Goal: Obtain resource: Obtain resource

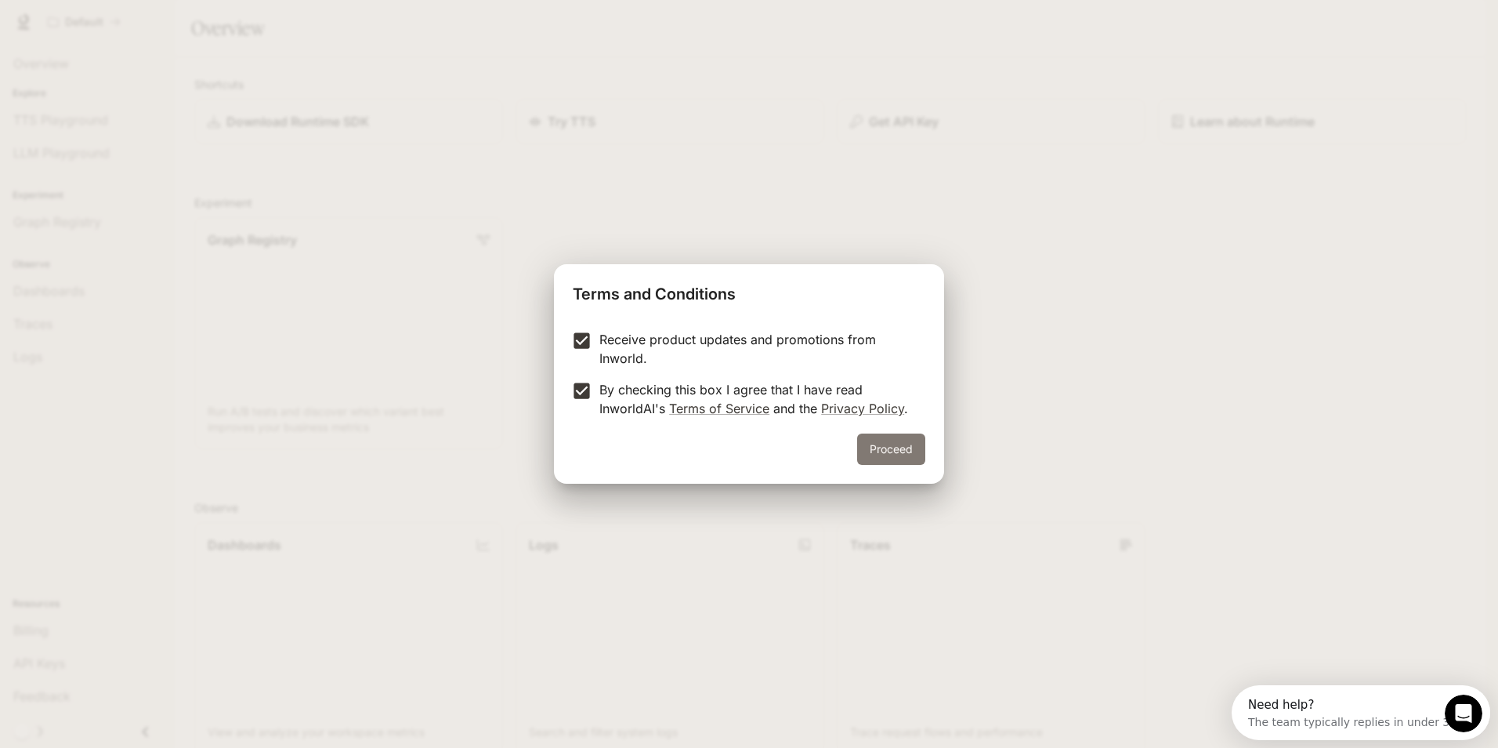
click at [898, 444] on button "Proceed" at bounding box center [891, 448] width 68 height 31
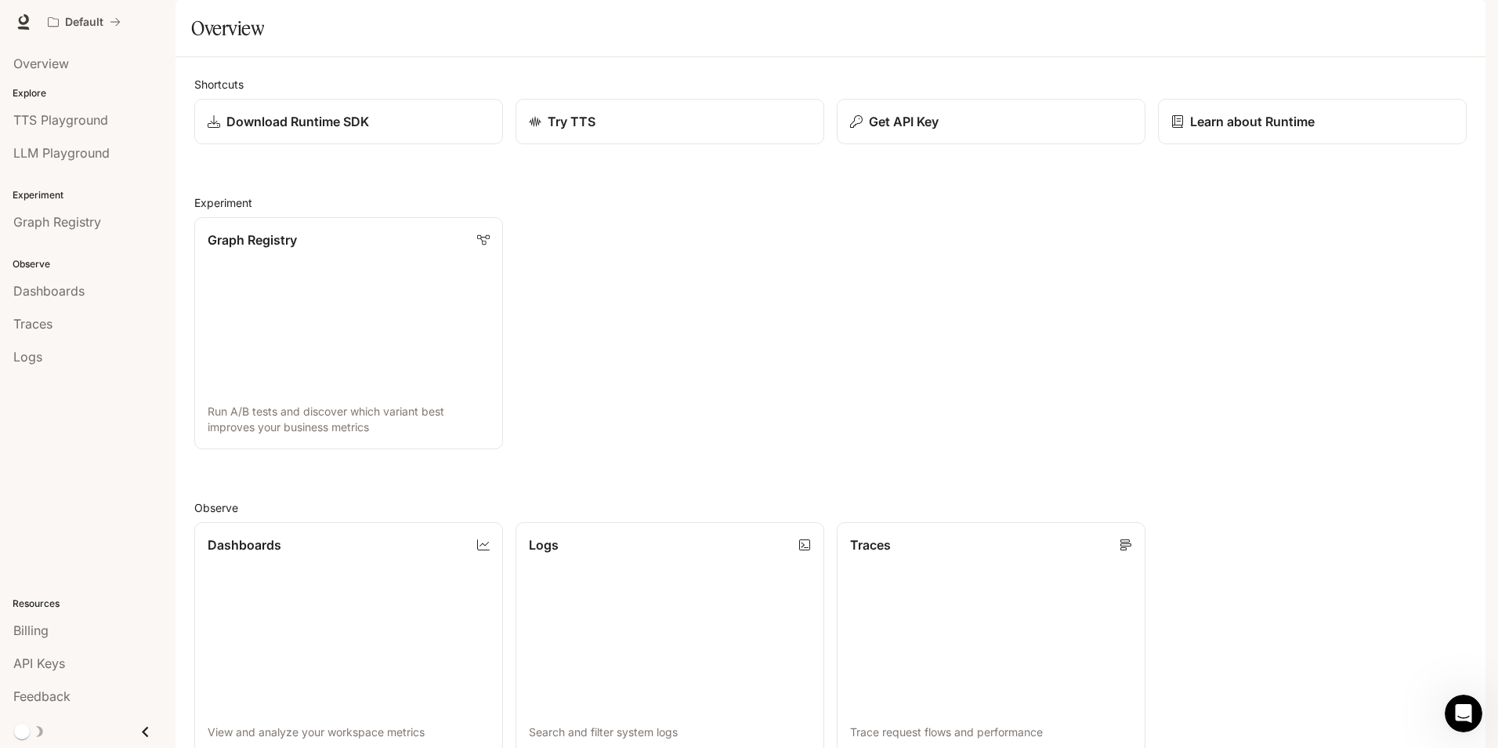
click at [1470, 27] on div "button" at bounding box center [1464, 22] width 22 height 22
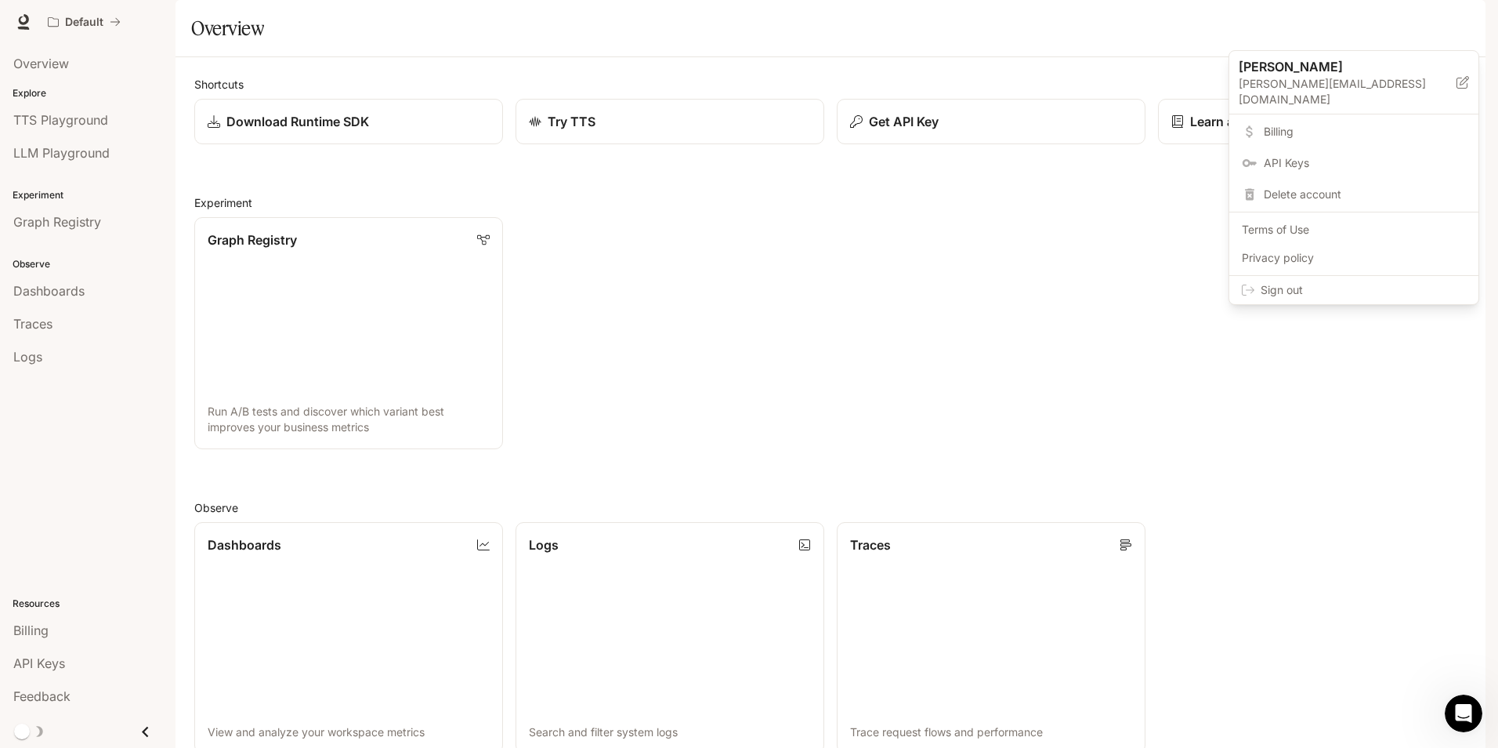
click at [752, 320] on div at bounding box center [749, 374] width 1498 height 748
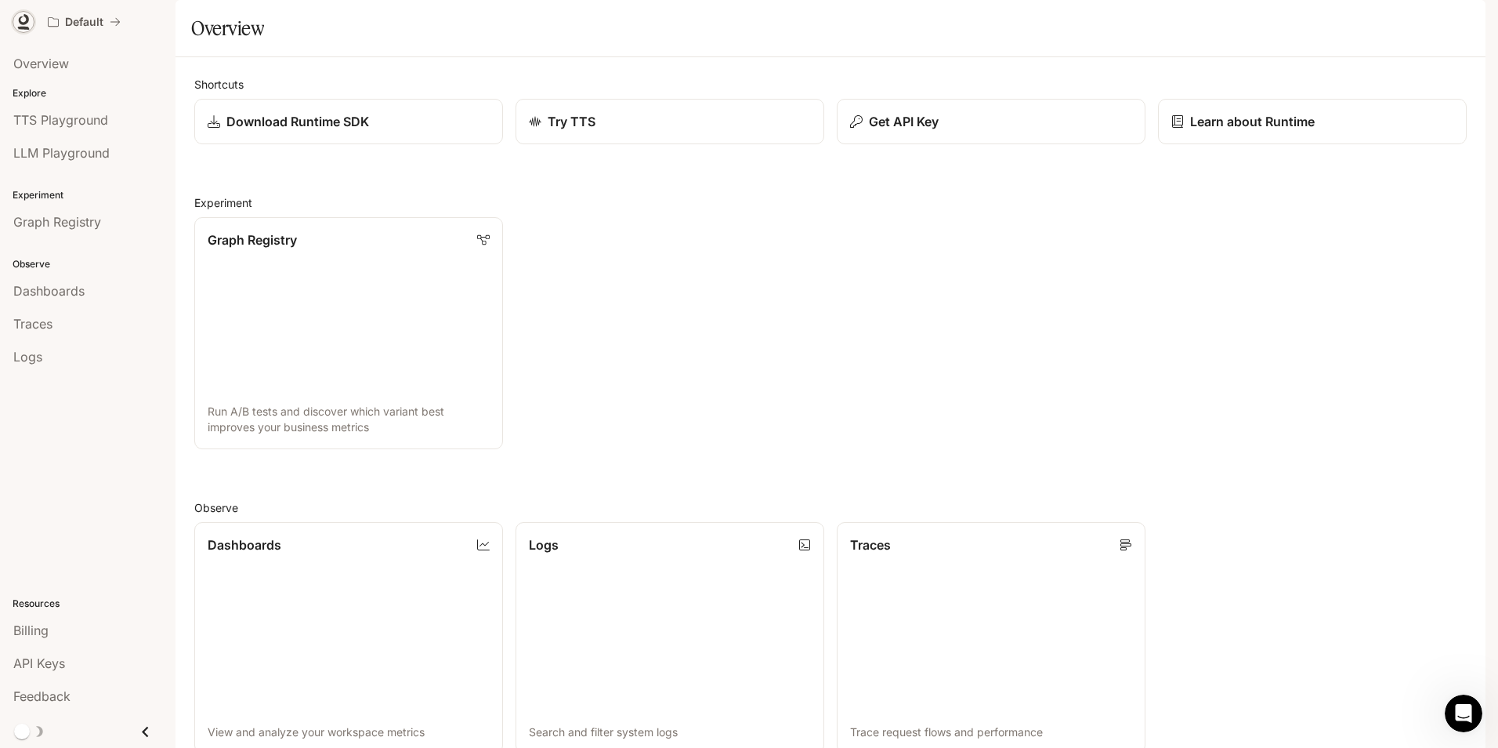
click at [22, 19] on icon at bounding box center [24, 22] width 16 height 16
click at [420, 520] on link "Dashboards View and analyze your workspace metrics" at bounding box center [349, 637] width 312 height 234
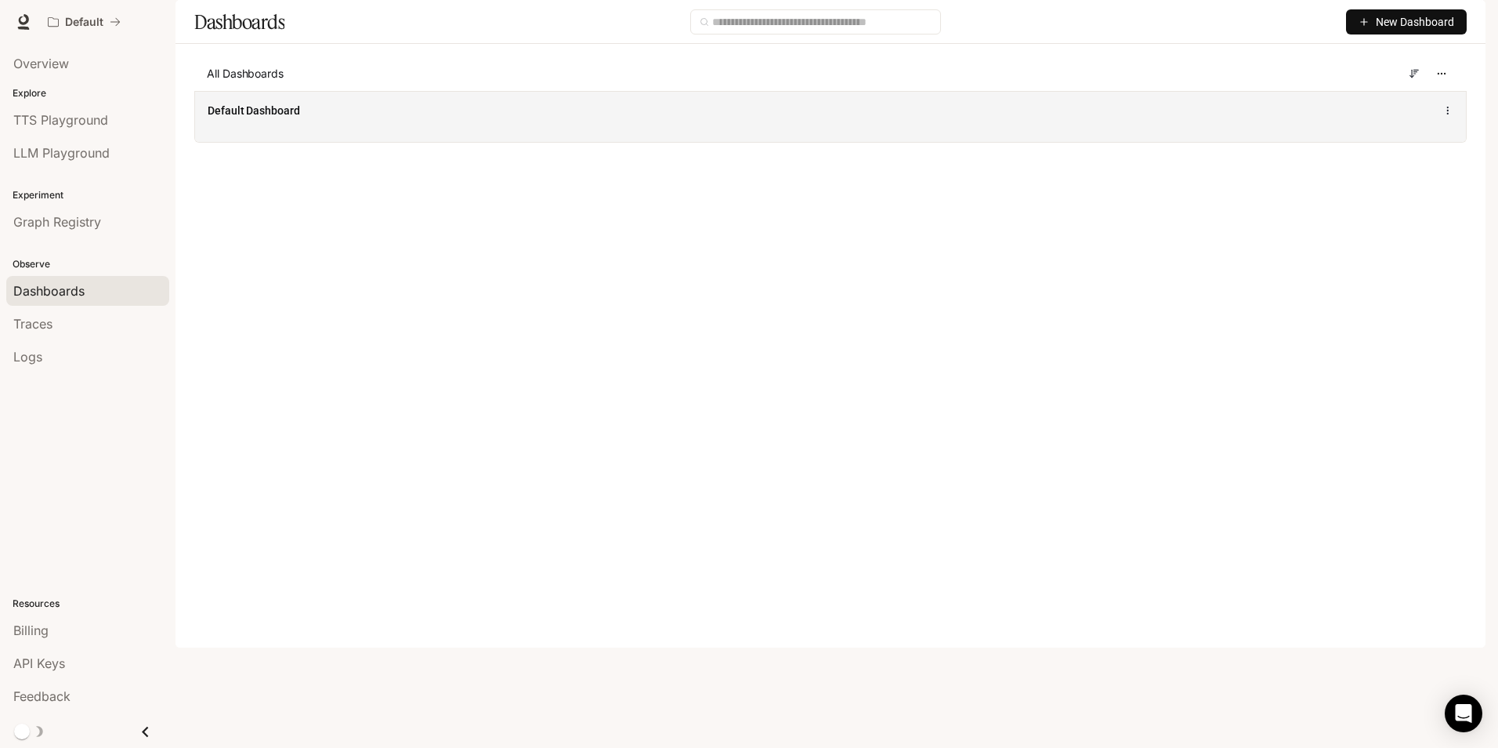
click at [342, 142] on div "Default Dashboard" at bounding box center [830, 116] width 1271 height 51
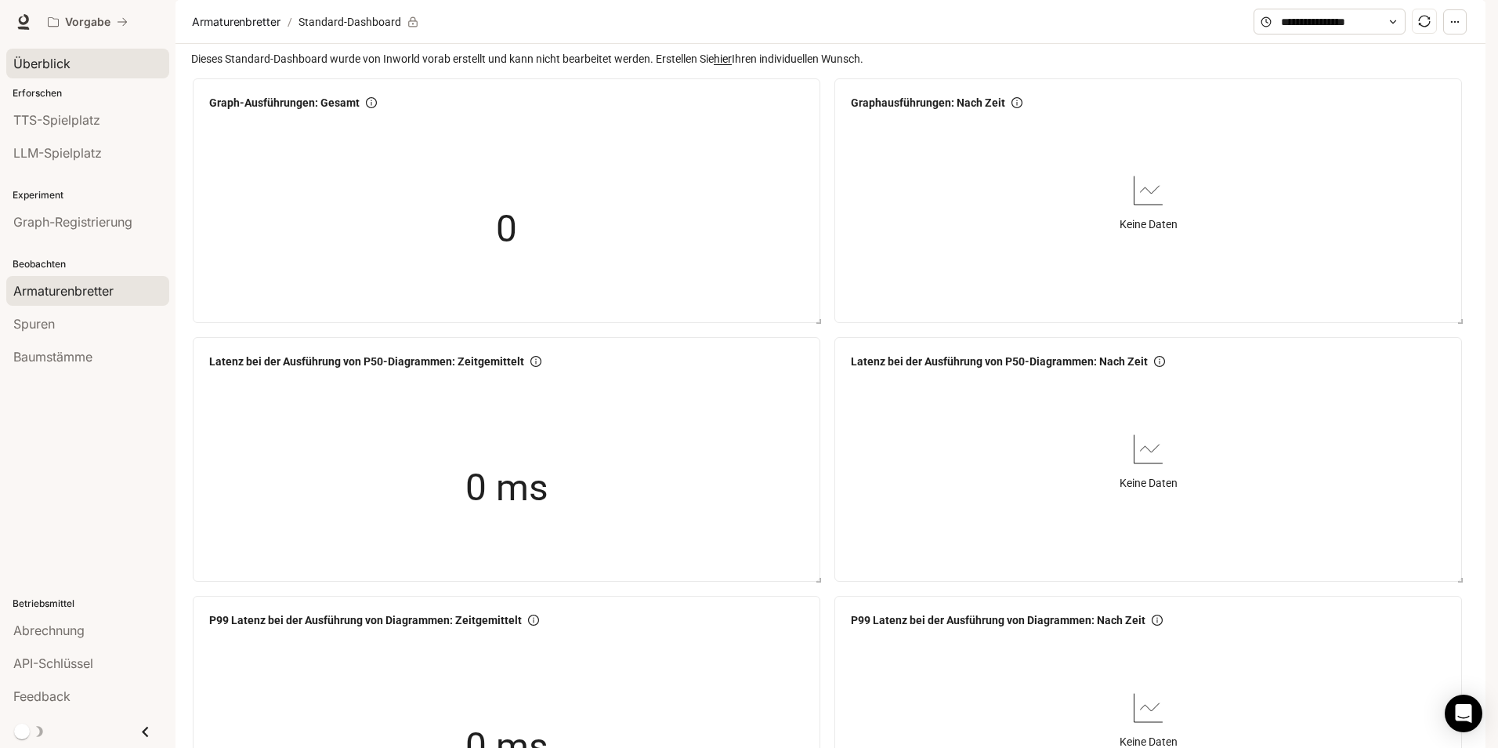
click at [35, 60] on span "Überblick" at bounding box center [41, 63] width 57 height 19
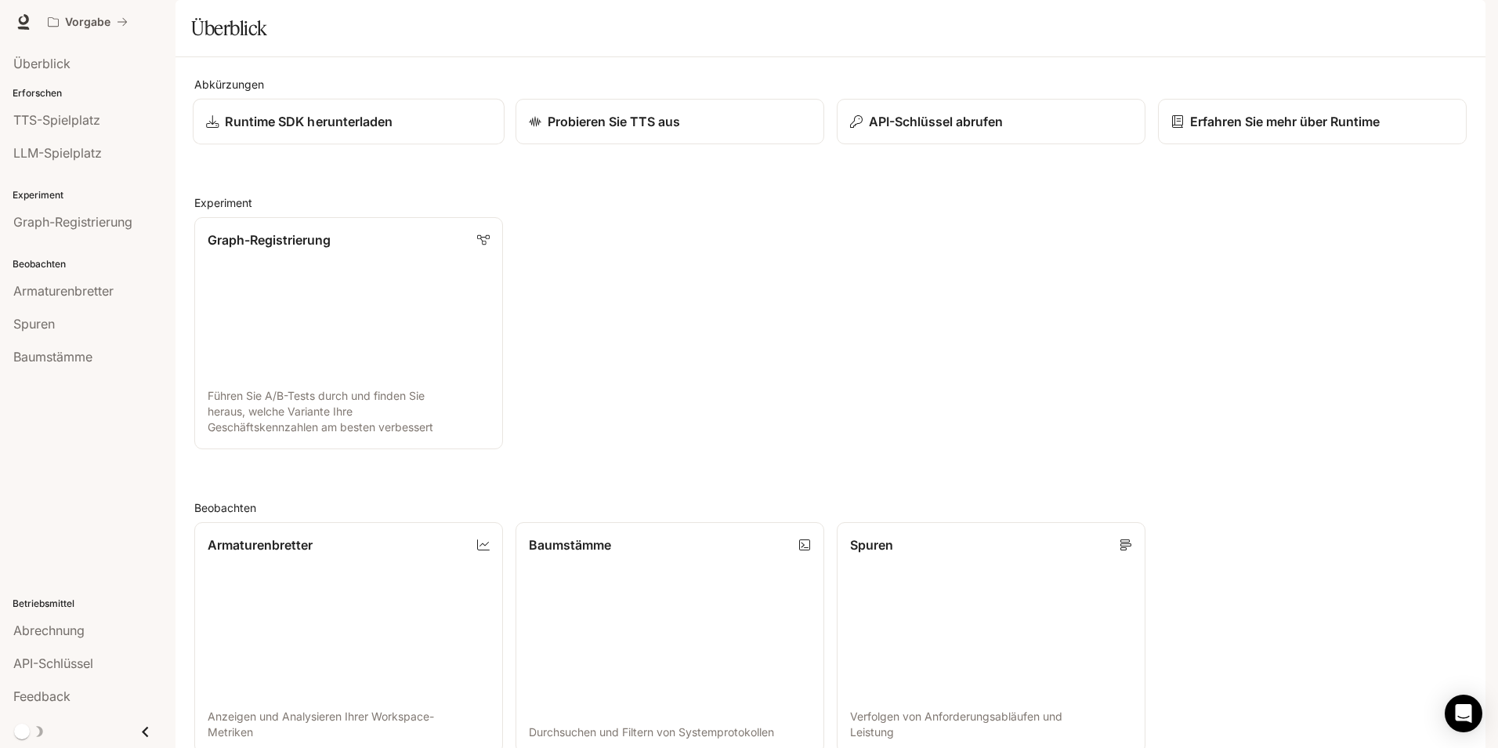
click at [343, 131] on p "Runtime SDK herunterladen" at bounding box center [309, 121] width 168 height 19
click at [71, 120] on span "TTS-Spielplatz" at bounding box center [56, 119] width 87 height 19
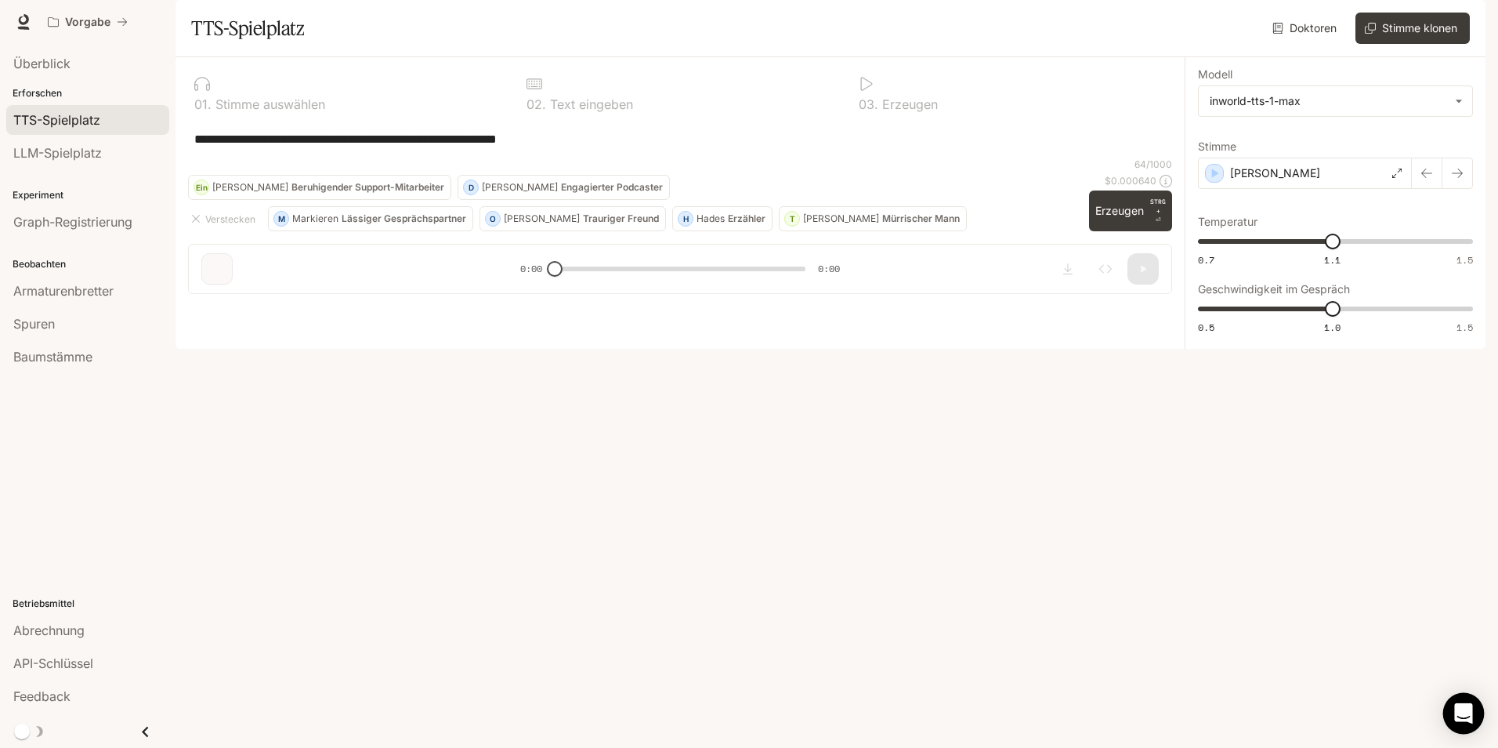
click at [1454, 707] on div "Öffnen Sie den Intercom Messenger" at bounding box center [1464, 714] width 42 height 42
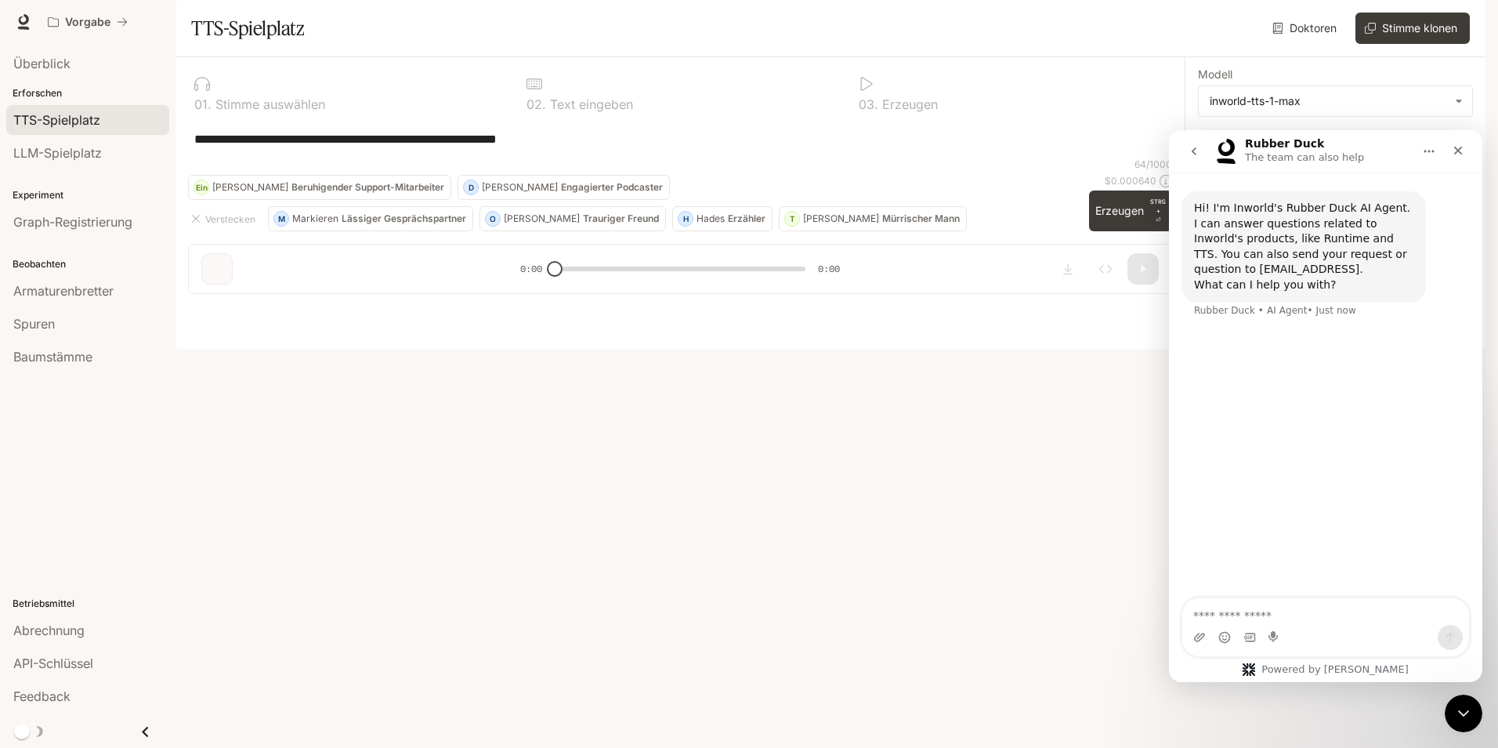
click at [1424, 157] on icon "Home" at bounding box center [1429, 151] width 13 height 13
click at [1371, 154] on div "Rubber Duck The team can also help" at bounding box center [1313, 151] width 199 height 27
click at [1276, 617] on textarea "Ask a question…" at bounding box center [1325, 611] width 287 height 27
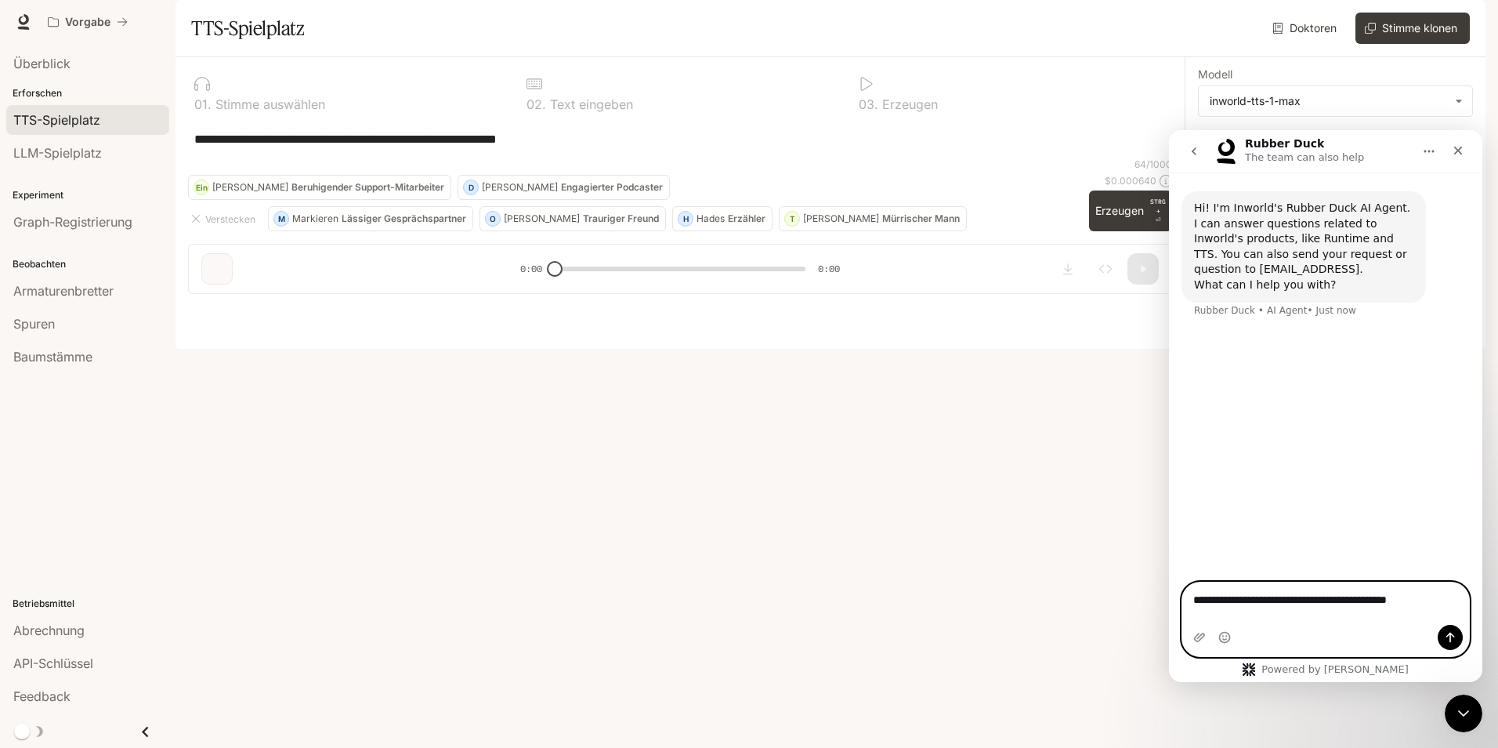
type textarea "**********"
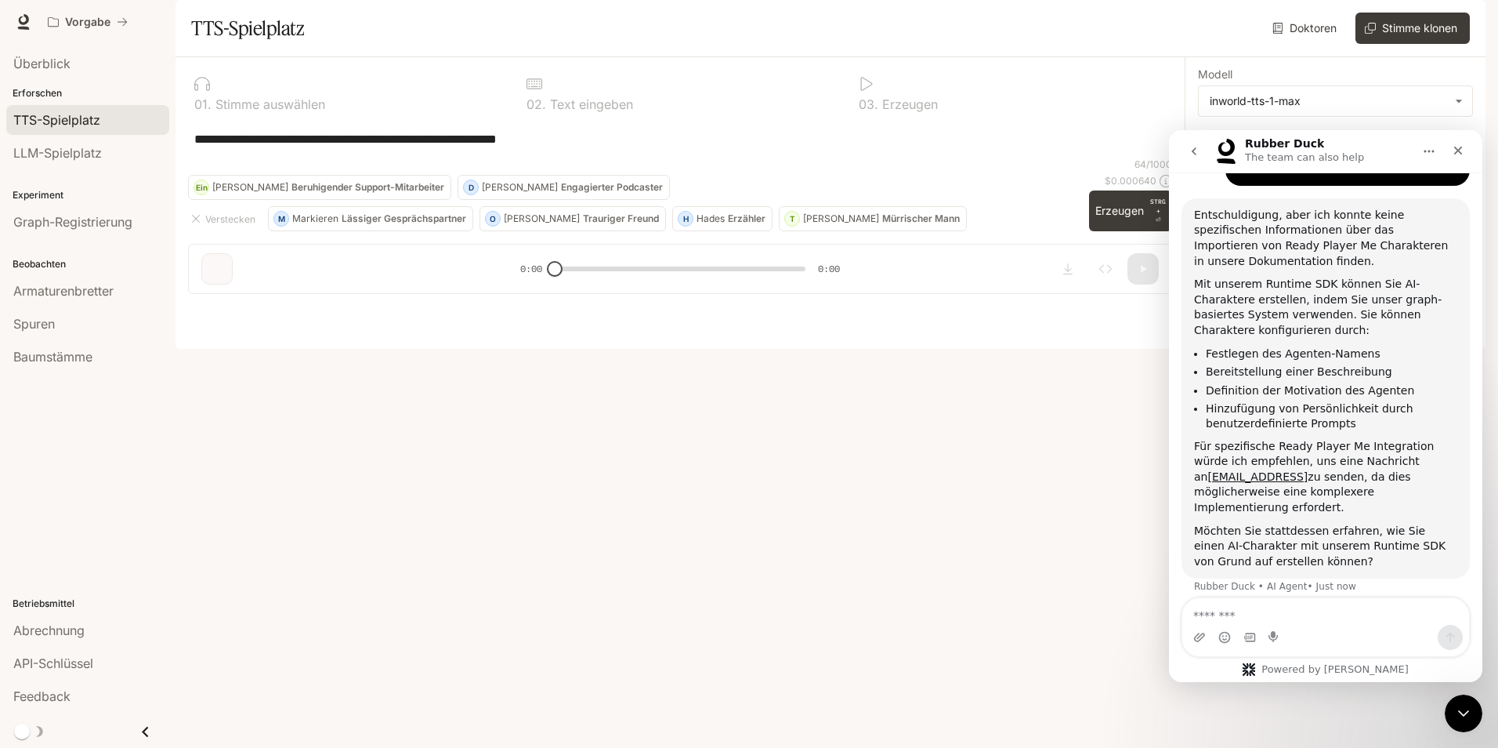
scroll to position [192, 0]
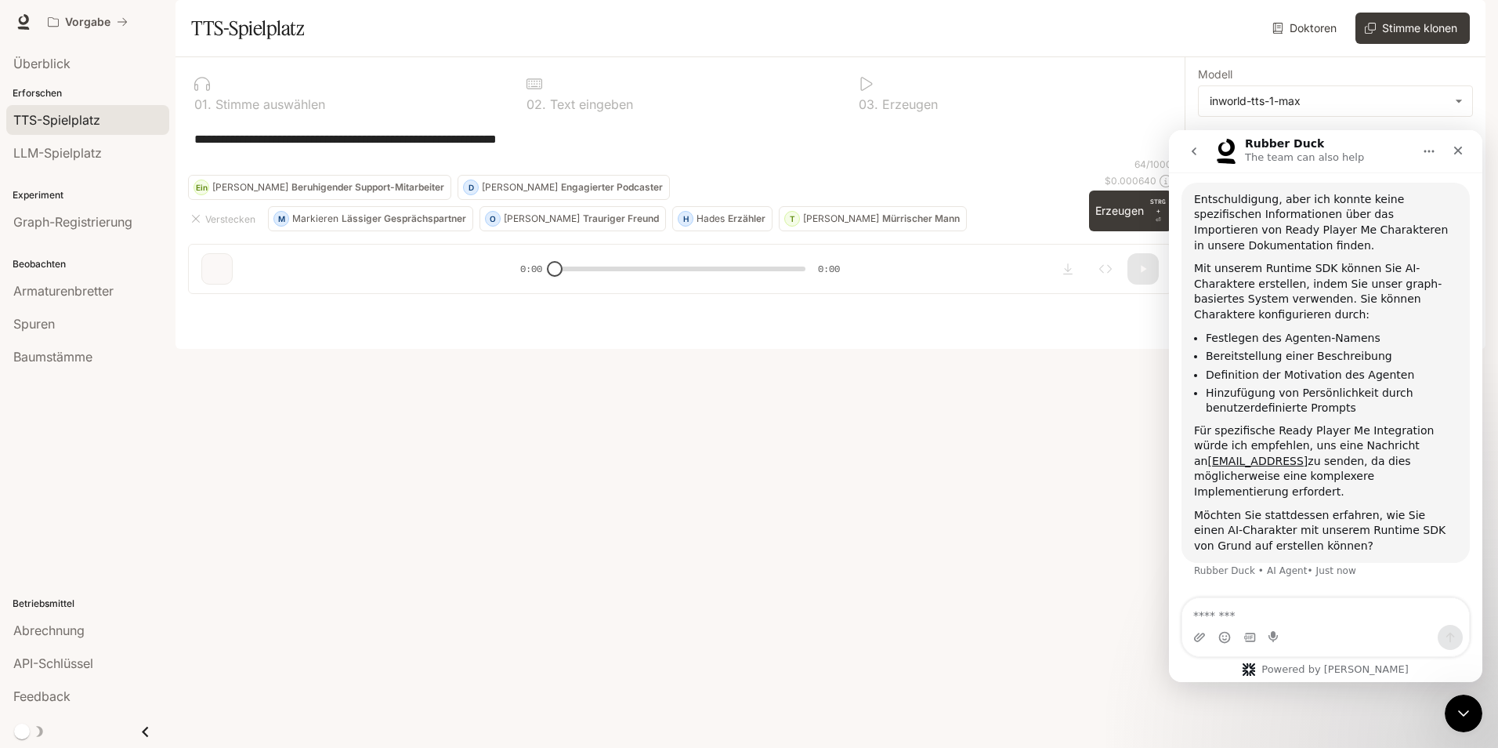
click at [1283, 603] on textarea "Message…" at bounding box center [1325, 611] width 287 height 27
type textarea "**"
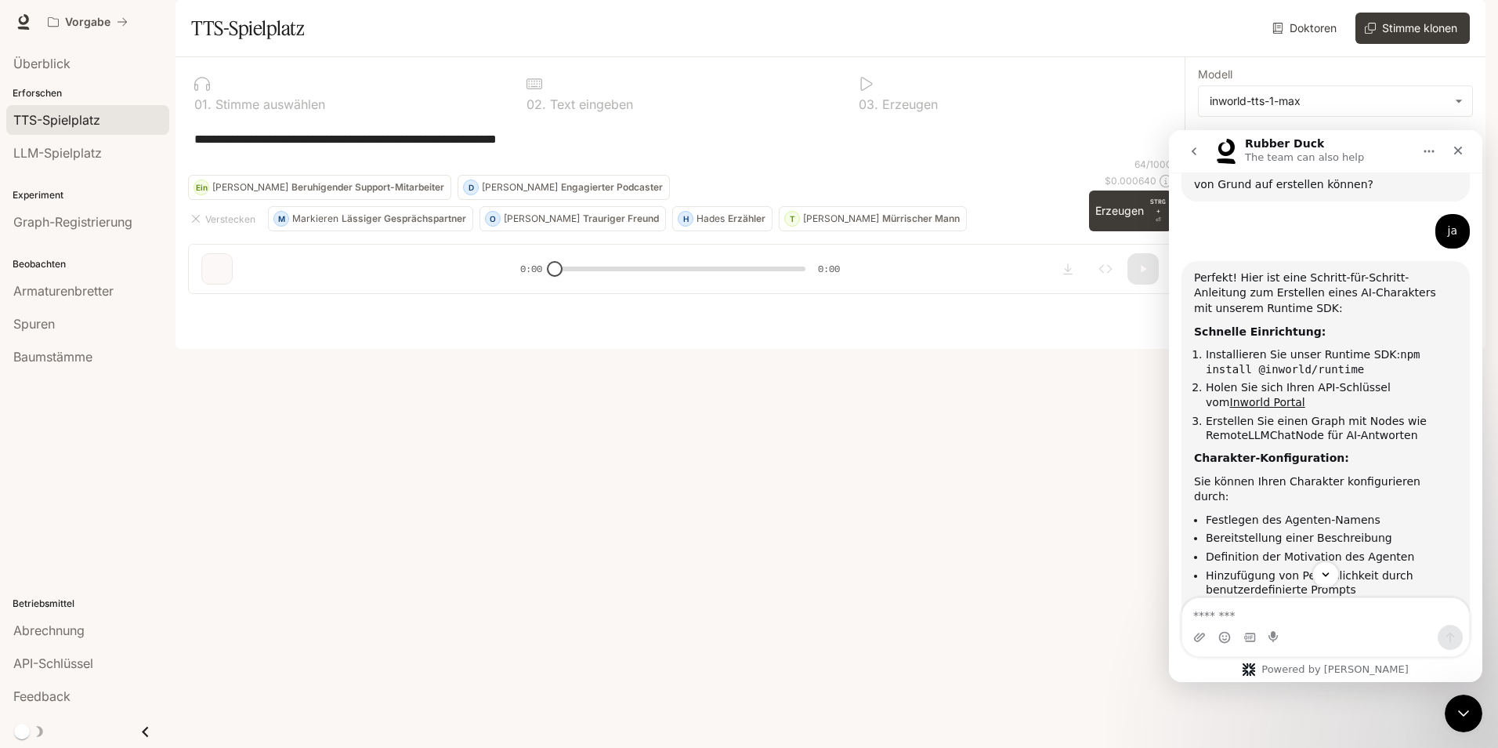
scroll to position [612, 0]
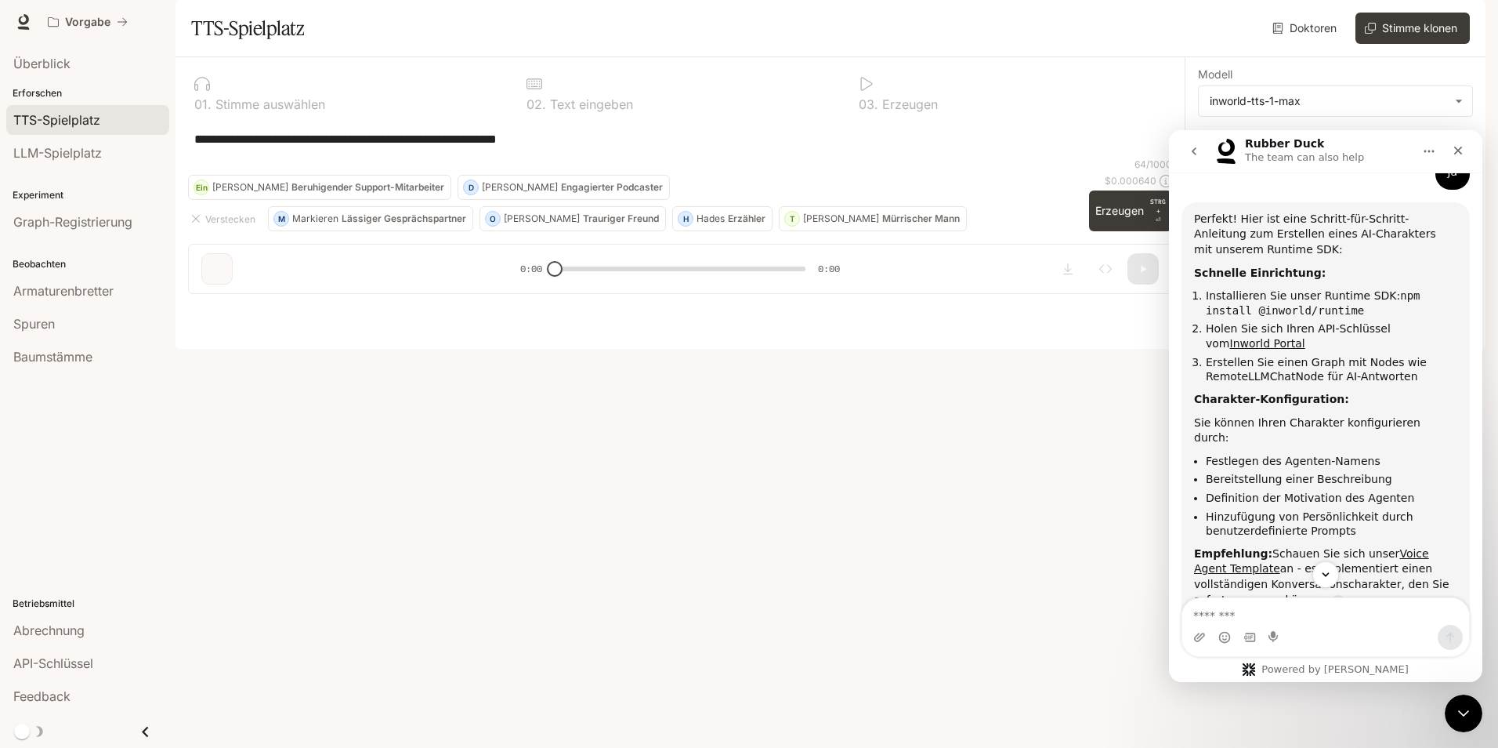
click at [72, 120] on span "TTS-Spielplatz" at bounding box center [56, 119] width 87 height 19
click at [69, 145] on span "LLM-Spielplatz" at bounding box center [57, 152] width 89 height 19
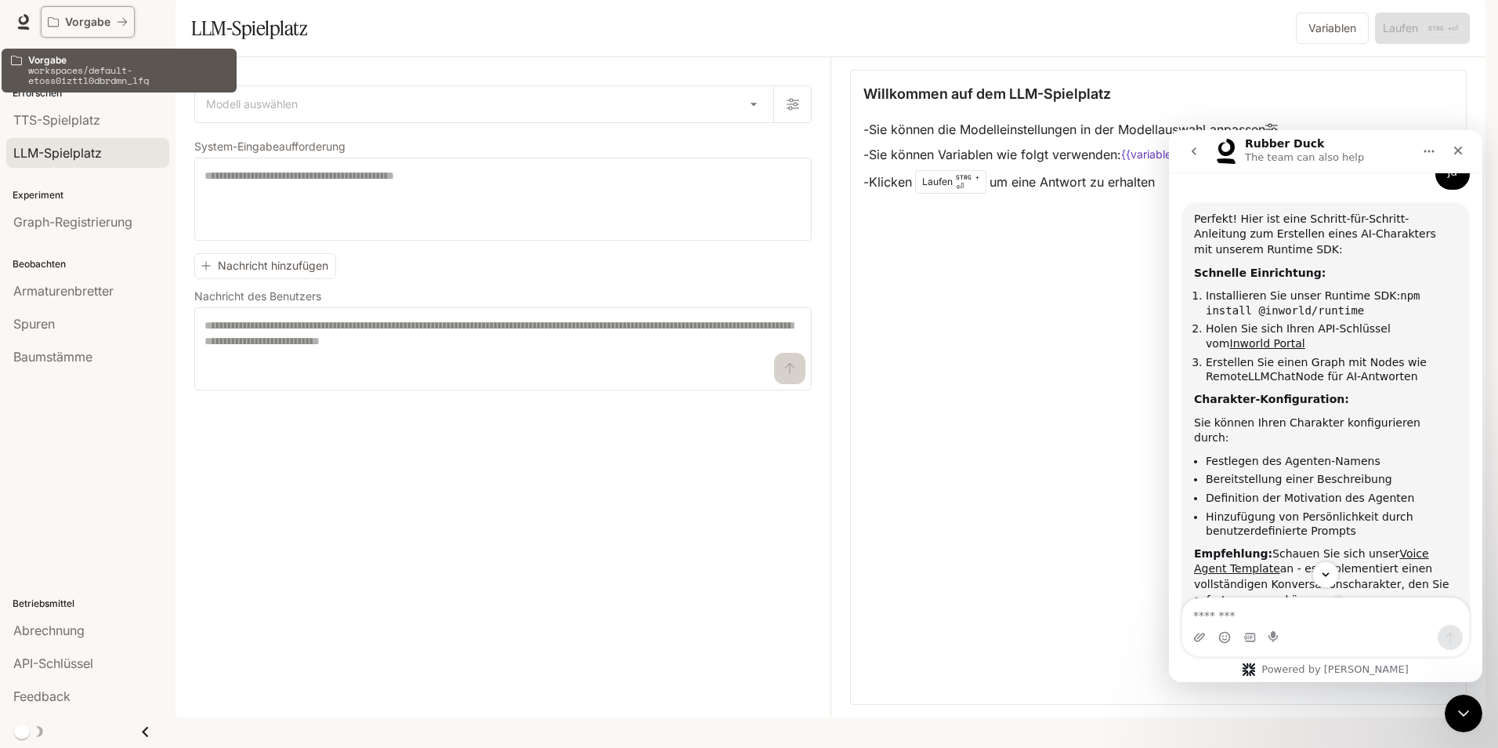
click at [88, 26] on p "Vorgabe" at bounding box center [87, 22] width 45 height 13
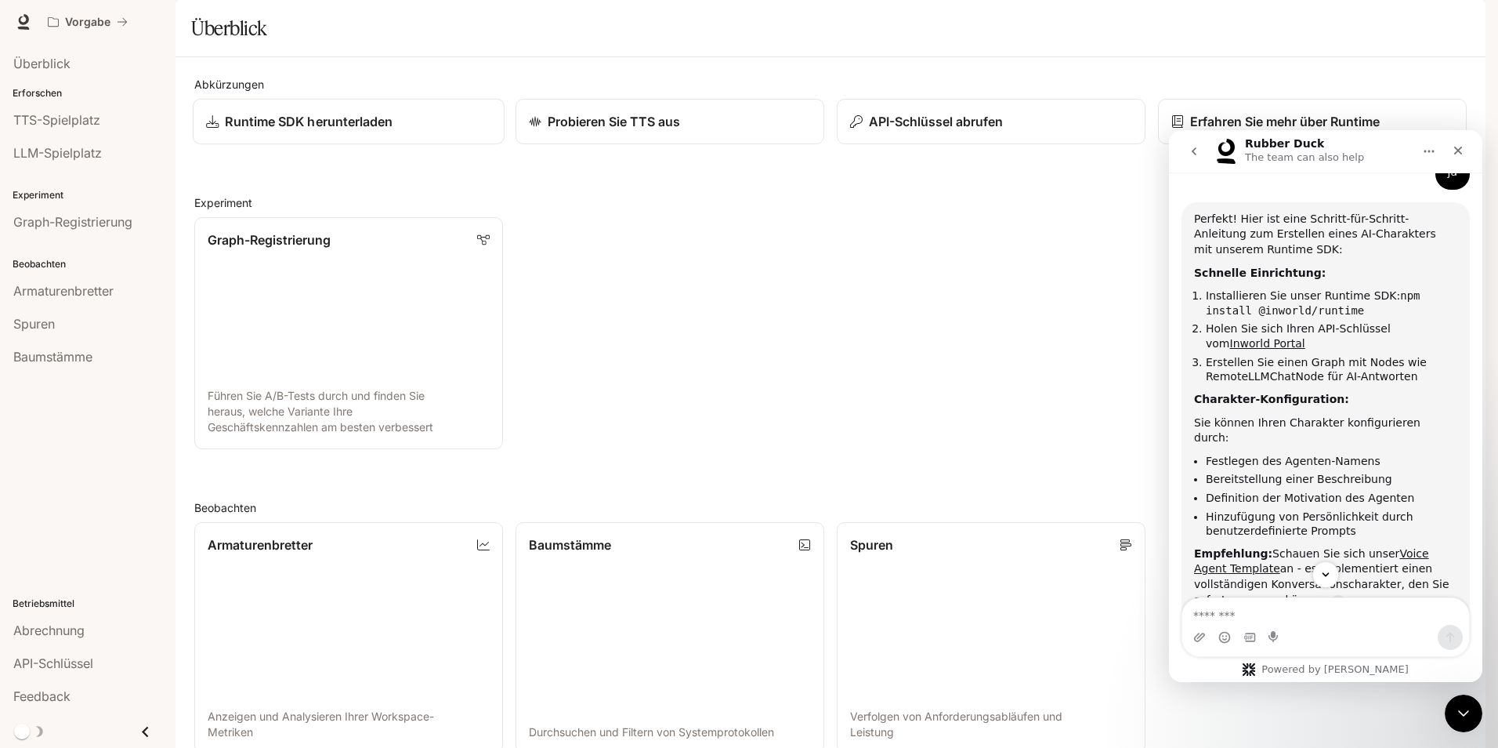
click at [317, 131] on p "Runtime SDK herunterladen" at bounding box center [309, 121] width 168 height 19
drag, startPoint x: 1303, startPoint y: 310, endPoint x: 1402, endPoint y: 299, distance: 99.4
click at [1402, 299] on li "Installieren Sie unser Runtime SDK: npm install @inworld/runtime" at bounding box center [1332, 302] width 252 height 29
drag, startPoint x: 1402, startPoint y: 299, endPoint x: 1414, endPoint y: 298, distance: 12.6
copy code "install @inworld/runtime"
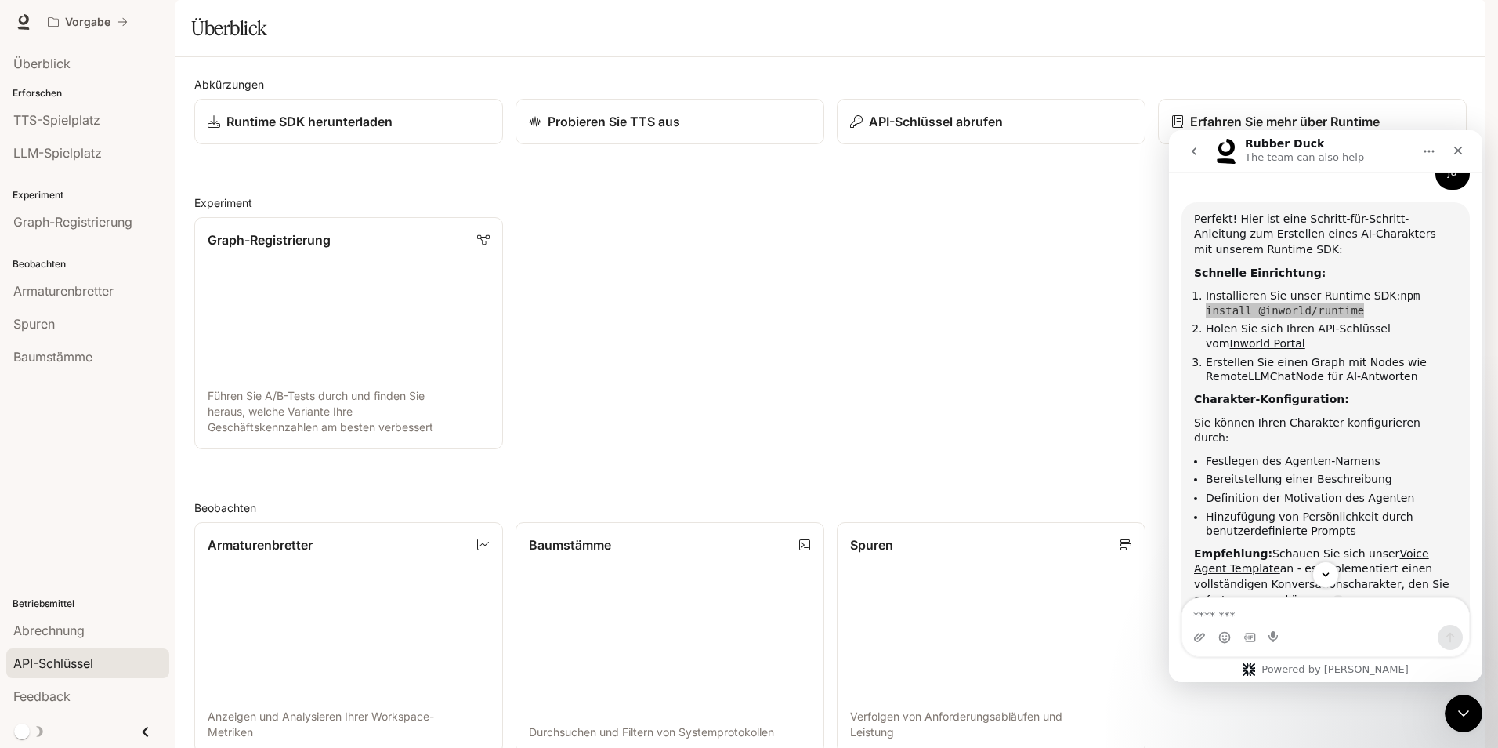
click at [71, 660] on span "API-Schlüssel" at bounding box center [53, 663] width 80 height 19
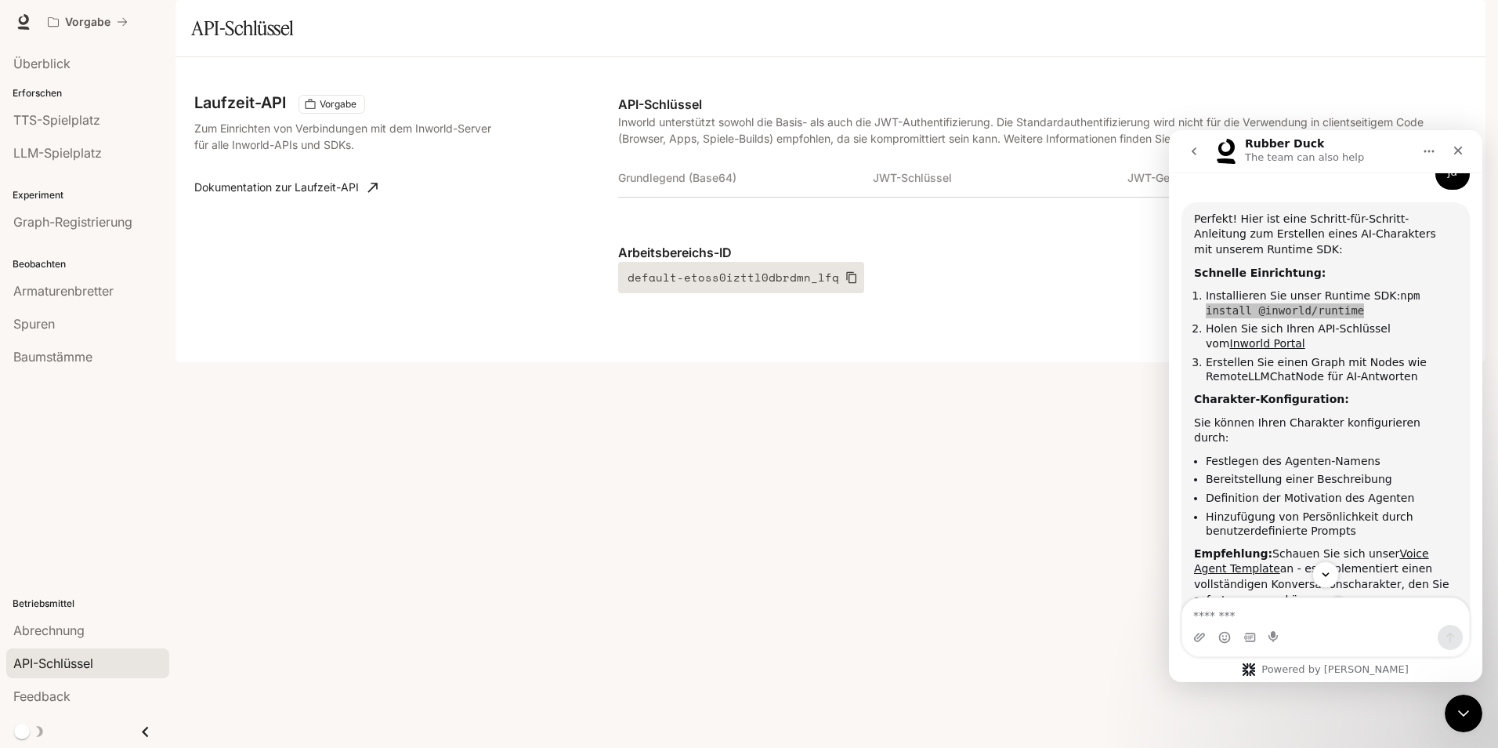
click at [845, 284] on icon "button" at bounding box center [851, 277] width 13 height 13
click at [1333, 570] on span "1" at bounding box center [1336, 564] width 14 height 14
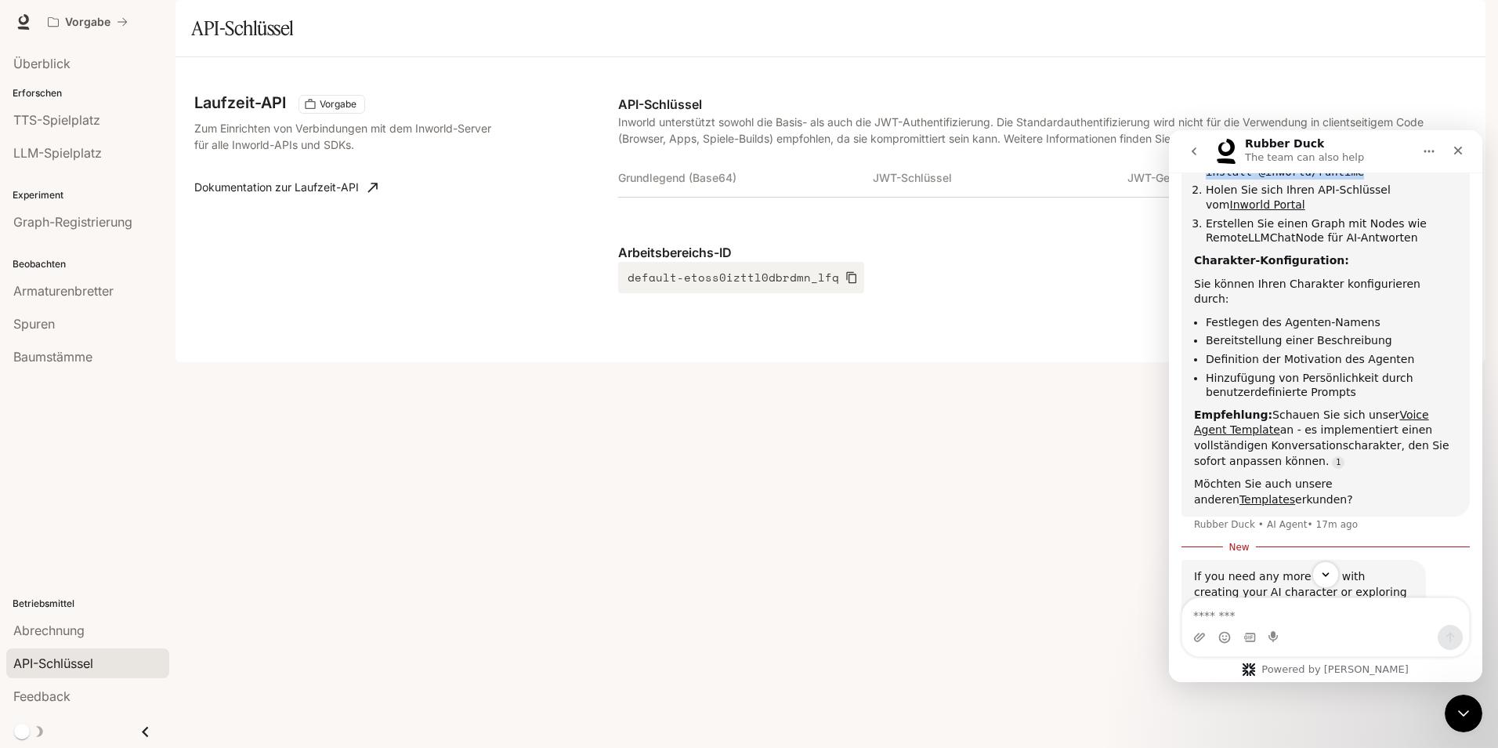
scroll to position [829, 0]
